Goal: Information Seeking & Learning: Learn about a topic

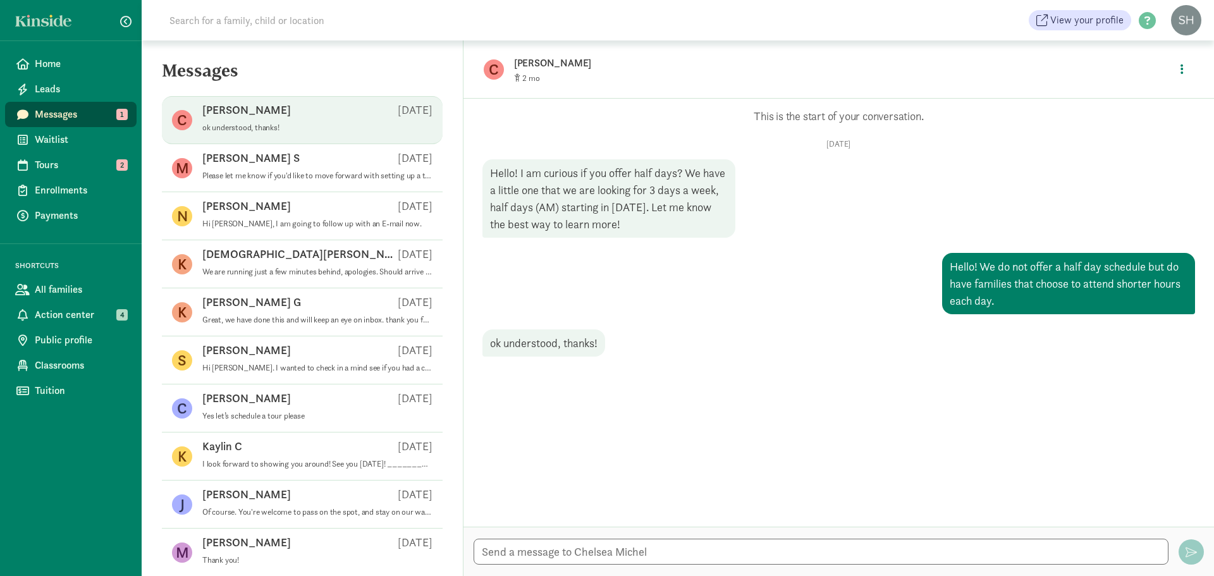
drag, startPoint x: 691, startPoint y: 231, endPoint x: 585, endPoint y: 169, distance: 123.0
click at [585, 169] on div "Hello! I am curious if you offer half days? We have a little one that we are lo…" at bounding box center [608, 198] width 253 height 78
click at [585, 168] on div "Hello! I am curious if you offer half days? We have a little one that we are lo…" at bounding box center [608, 198] width 253 height 78
click at [577, 169] on div "Hello! I am curious if you offer half days? We have a little one that we are lo…" at bounding box center [608, 198] width 253 height 78
drag, startPoint x: 662, startPoint y: 221, endPoint x: 567, endPoint y: 207, distance: 96.5
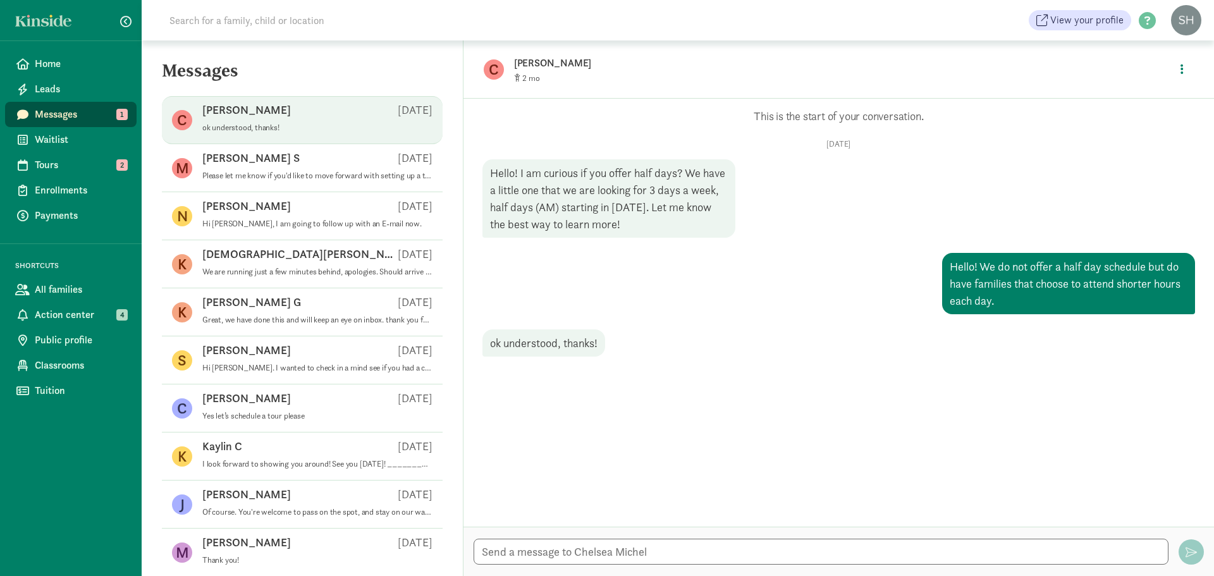
click at [567, 207] on div "Hello! I am curious if you offer half days? We have a little one that we are lo…" at bounding box center [608, 198] width 253 height 78
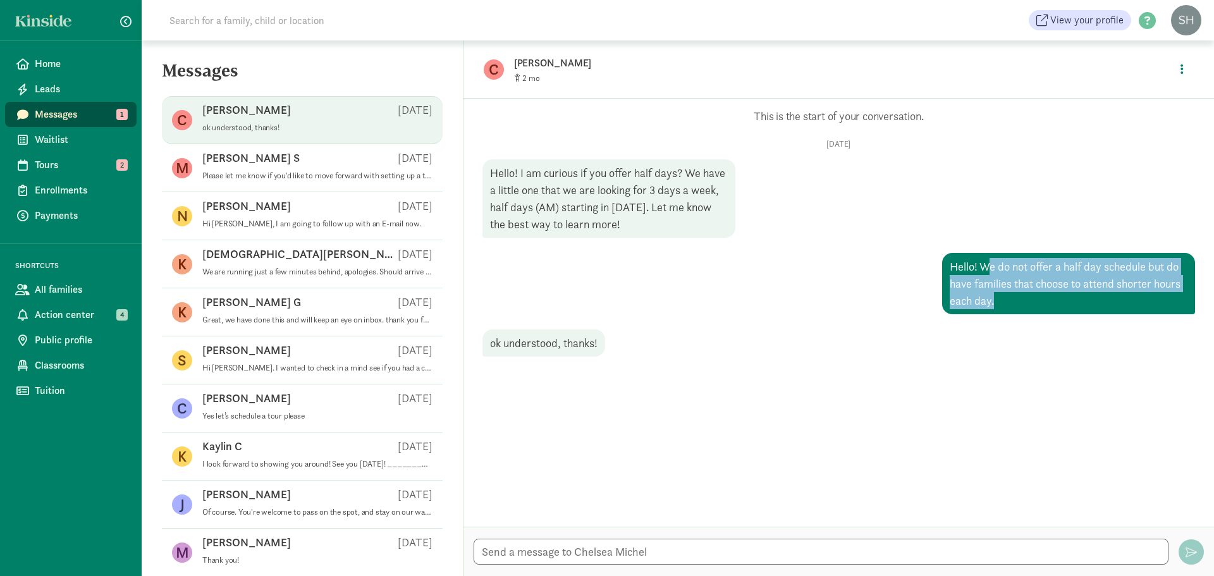
drag, startPoint x: 1026, startPoint y: 307, endPoint x: 983, endPoint y: 271, distance: 55.7
click at [983, 271] on div "Hello! We do not offer a half day schedule but do have families that choose to …" at bounding box center [1068, 283] width 253 height 61
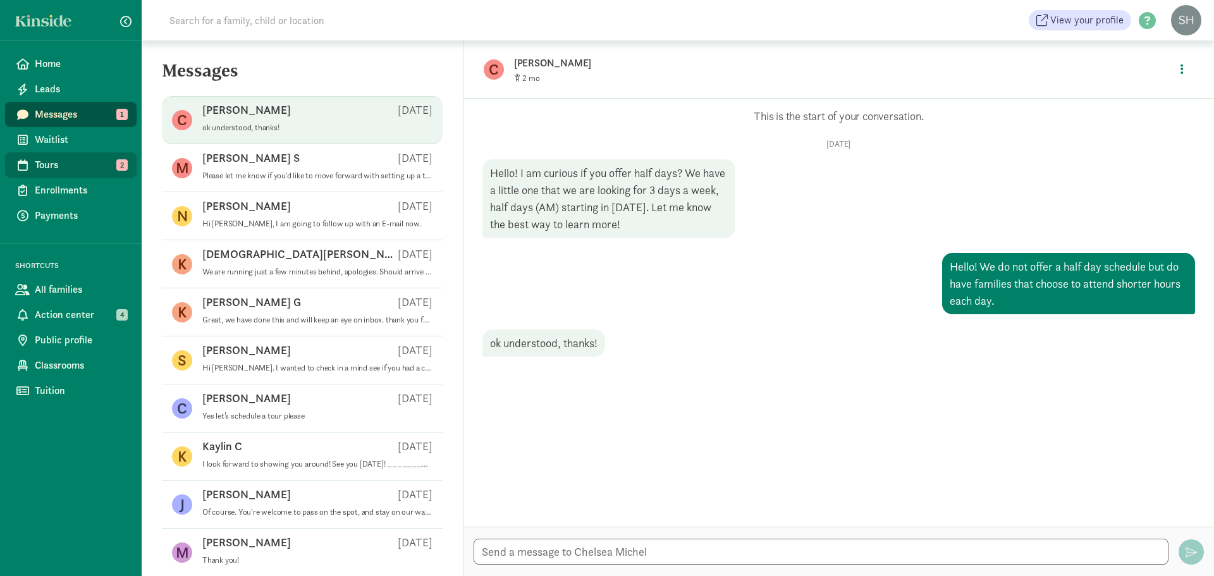
click at [64, 167] on span "Tours" at bounding box center [81, 164] width 92 height 15
